Goal: Find specific page/section

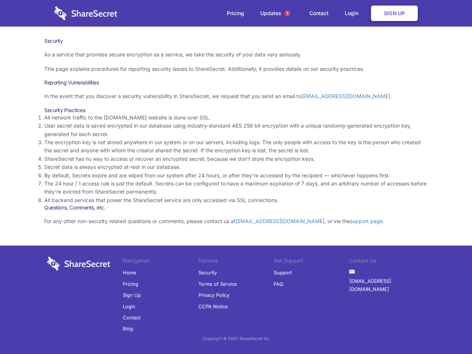
click at [236, 177] on li "By default, Secrets expire and are wiped from our system after 24 hours, or aft…" at bounding box center [236, 176] width 384 height 8
click at [287, 13] on span "1" at bounding box center [288, 13] width 6 height 6
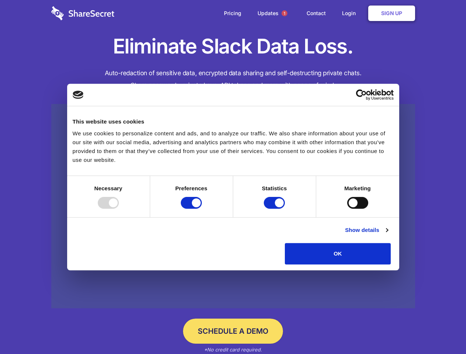
click at [119, 209] on div at bounding box center [108, 203] width 21 height 12
click at [202, 209] on input "Preferences" at bounding box center [191, 203] width 21 height 12
checkbox input "false"
click at [275, 209] on input "Statistics" at bounding box center [274, 203] width 21 height 12
checkbox input "false"
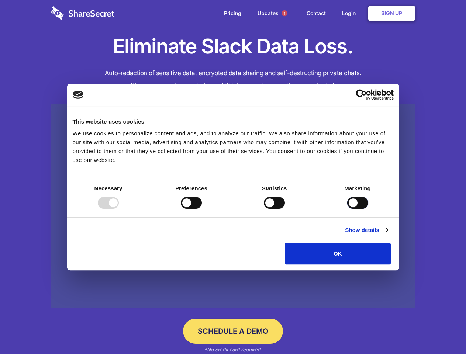
click at [347, 209] on input "Marketing" at bounding box center [357, 203] width 21 height 12
checkbox input "true"
click at [388, 235] on link "Show details" at bounding box center [366, 230] width 43 height 9
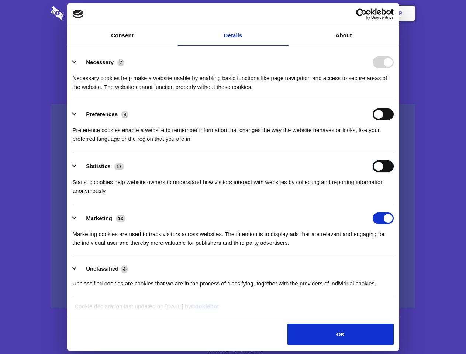
click at [397, 267] on ul "Necessary 7 Necessary cookies help make a website usable by enabling basic func…" at bounding box center [233, 172] width 328 height 249
click at [284, 13] on span "1" at bounding box center [285, 13] width 6 height 6
